Goal: Navigation & Orientation: Find specific page/section

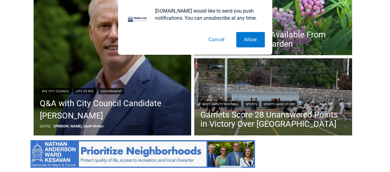
scroll to position [196, 0]
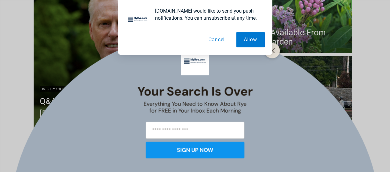
click at [216, 42] on button "Cancel" at bounding box center [217, 39] width 32 height 15
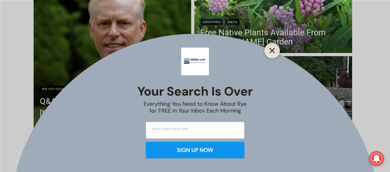
click at [269, 51] on icon "Close" at bounding box center [272, 51] width 6 height 6
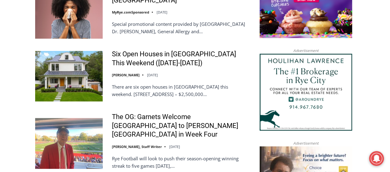
scroll to position [737, 0]
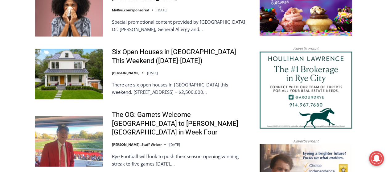
click at [63, 68] on img at bounding box center [69, 74] width 68 height 51
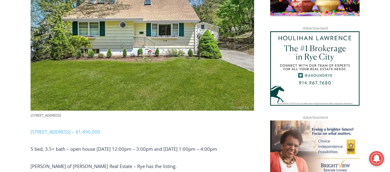
scroll to position [579, 0]
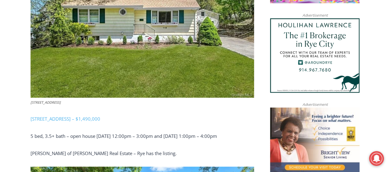
drag, startPoint x: 392, startPoint y: 11, endPoint x: 394, endPoint y: 48, distance: 37.1
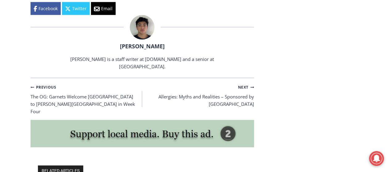
scroll to position [1873, 0]
